Goal: Task Accomplishment & Management: Complete application form

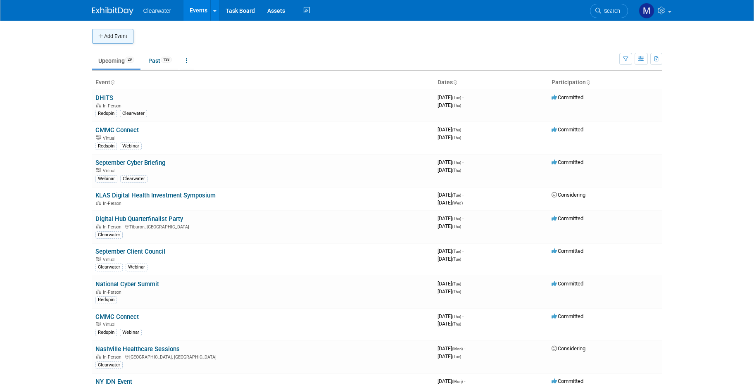
click at [113, 35] on button "Add Event" at bounding box center [112, 36] width 41 height 15
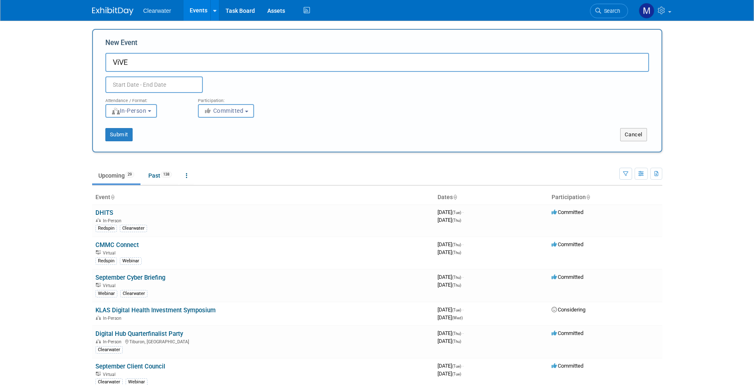
type input "ViVE"
click at [179, 87] on input "text" at bounding box center [154, 84] width 98 height 17
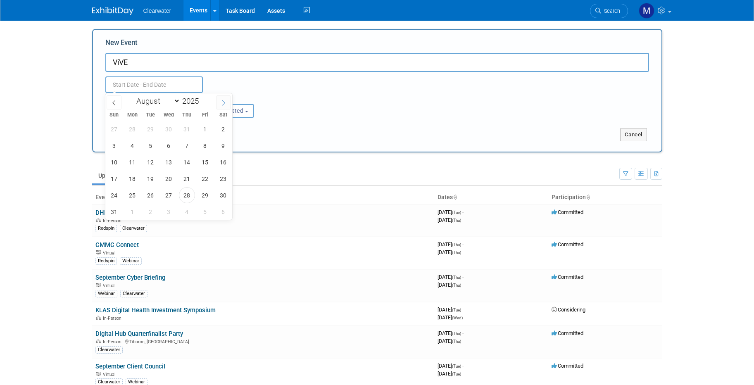
click at [229, 103] on span at bounding box center [223, 102] width 15 height 14
click at [214, 100] on div "January February March April May June July August September October November De…" at bounding box center [168, 100] width 95 height 14
click at [221, 102] on icon at bounding box center [224, 103] width 6 height 6
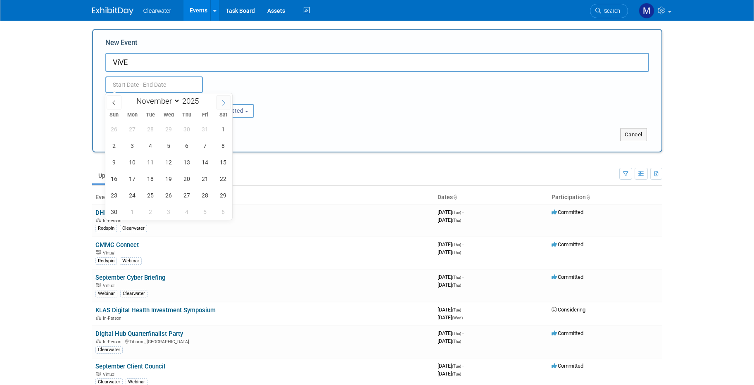
select select "11"
click at [221, 102] on icon at bounding box center [224, 103] width 6 height 6
type input "2026"
click at [221, 102] on icon at bounding box center [224, 103] width 6 height 6
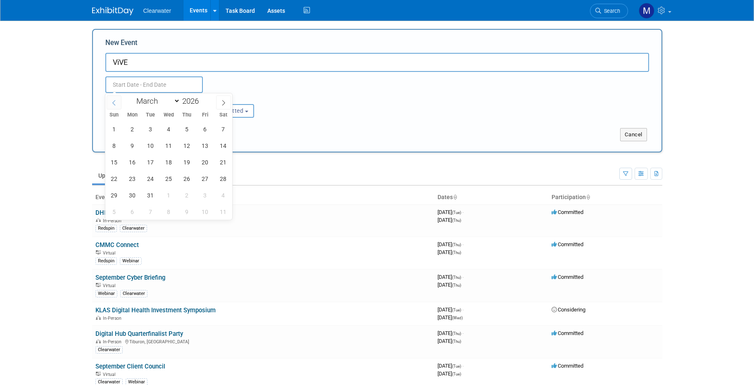
click at [114, 101] on icon at bounding box center [114, 103] width 6 height 6
select select "1"
click at [163, 132] on span "4" at bounding box center [169, 129] width 16 height 16
click at [209, 130] on span "6" at bounding box center [205, 129] width 16 height 16
type input "[DATE] to [DATE]"
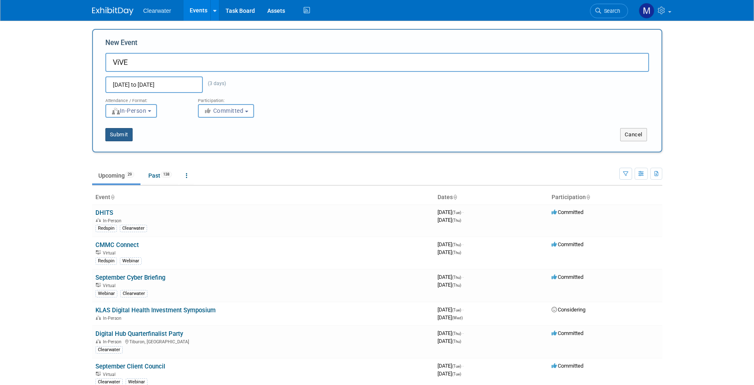
click at [129, 132] on button "Submit" at bounding box center [118, 134] width 27 height 13
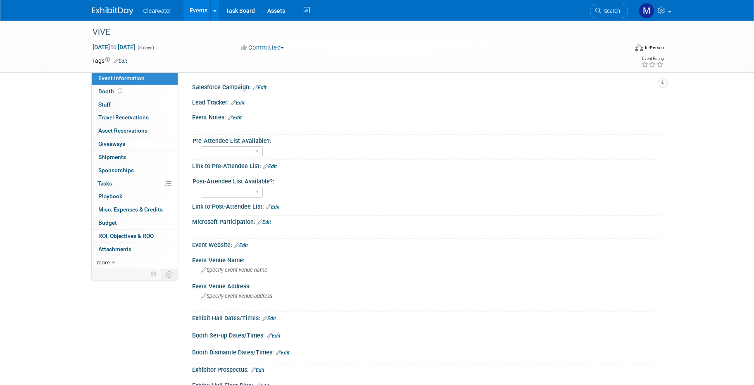
click at [234, 116] on link "Edit" at bounding box center [235, 118] width 14 height 6
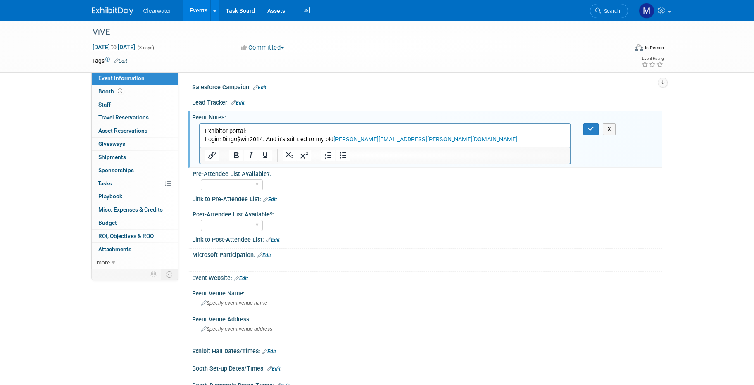
drag, startPoint x: 335, startPoint y: 138, endPoint x: 268, endPoint y: 138, distance: 66.9
click at [268, 138] on p "Exhibitor portal: Login: Dingo$win2014. And it's still tied to my old [PERSON_N…" at bounding box center [385, 135] width 361 height 17
click at [306, 209] on div "Post-Attendee List Available?:" at bounding box center [426, 213] width 466 height 10
click at [264, 138] on p "Exhibitor portal: Login: Dingo$win2014. ﻿ [PERSON_NAME][EMAIL_ADDRESS][PERSON_N…" at bounding box center [385, 135] width 361 height 17
click at [429, 264] on div at bounding box center [385, 264] width 372 height 8
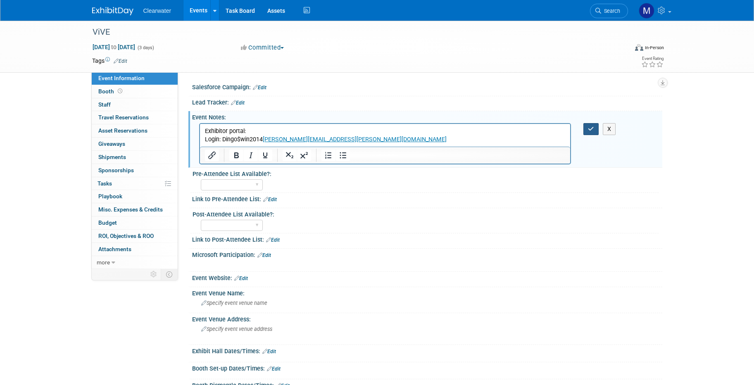
click at [588, 124] on button "button" at bounding box center [590, 129] width 15 height 12
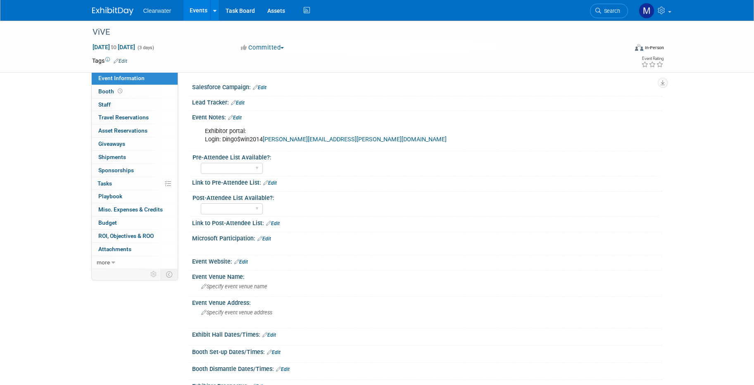
click at [239, 115] on link "Edit" at bounding box center [235, 118] width 14 height 6
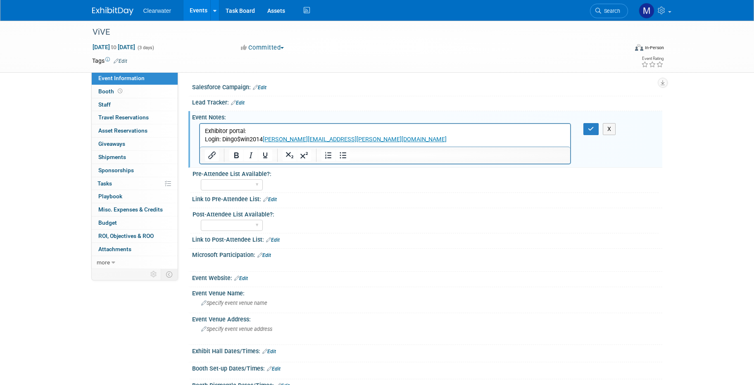
click at [262, 126] on html "Exhibitor portal: Login: Dingo$win2014 [PERSON_NAME][EMAIL_ADDRESS][PERSON_NAME…" at bounding box center [385, 134] width 371 height 20
click at [263, 128] on p "Exhibitor portal: Login: Dingo$win2014 [PERSON_NAME][EMAIL_ADDRESS][PERSON_NAME…" at bounding box center [385, 135] width 361 height 17
paste body "Rich Text Area. Press ALT-0 for help."
drag, startPoint x: 414, startPoint y: 131, endPoint x: 249, endPoint y: 131, distance: 164.5
click at [249, 131] on p "Exhibitor portal: [URL][DOMAIN_NAME]? Login: Dingo$win2014 [PERSON_NAME][EMAIL_…" at bounding box center [385, 135] width 361 height 17
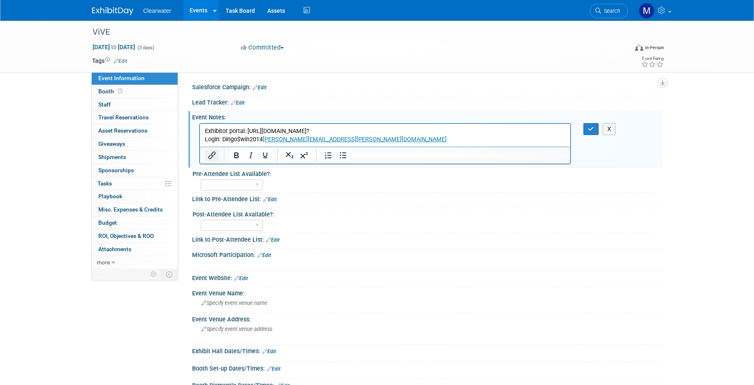
click at [209, 153] on icon "Insert/edit link" at bounding box center [212, 155] width 10 height 10
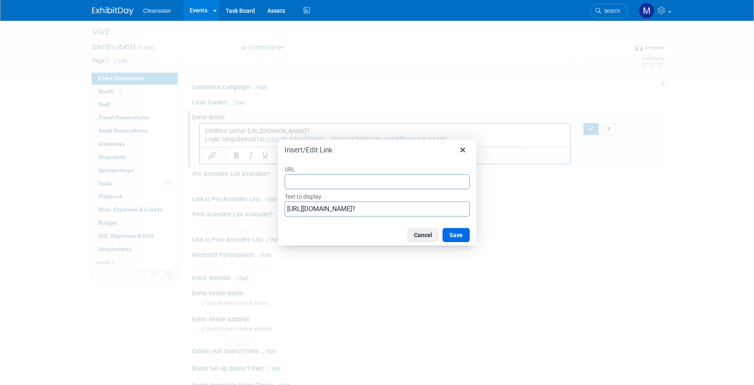
type input "[URL][DOMAIN_NAME]?"
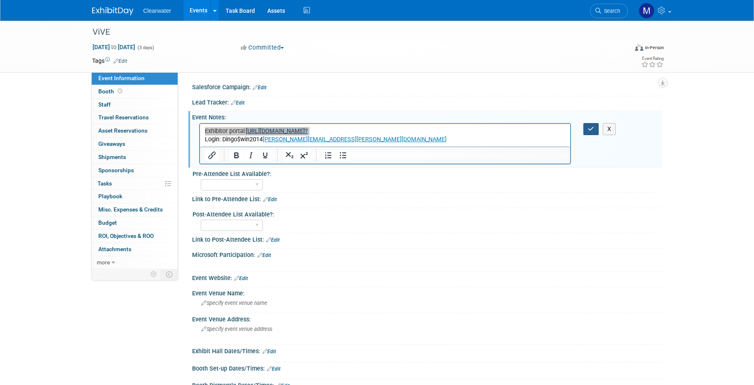
click at [591, 128] on icon "button" at bounding box center [591, 129] width 6 height 6
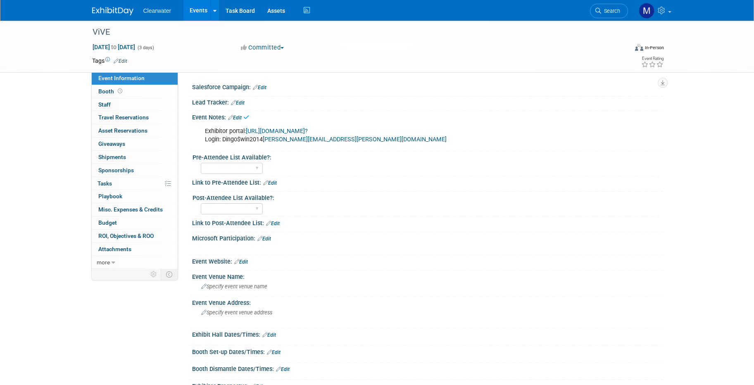
click at [308, 133] on link "[URL][DOMAIN_NAME]?" at bounding box center [277, 131] width 62 height 7
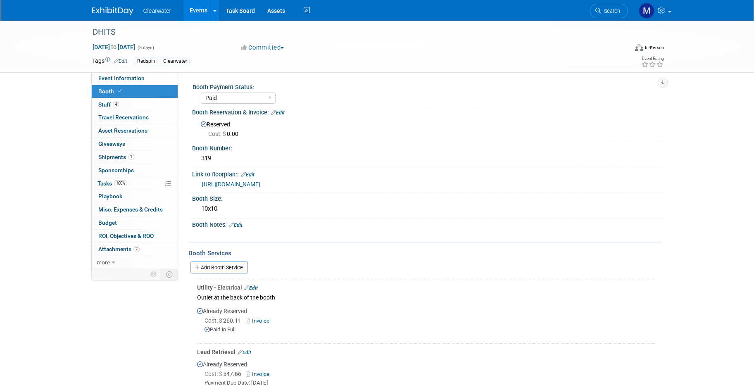
select select "Paid"
